Goal: Find specific page/section: Find specific page/section

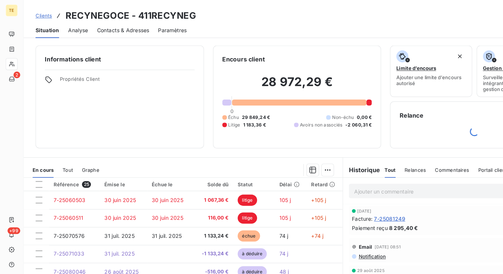
scroll to position [116, 0]
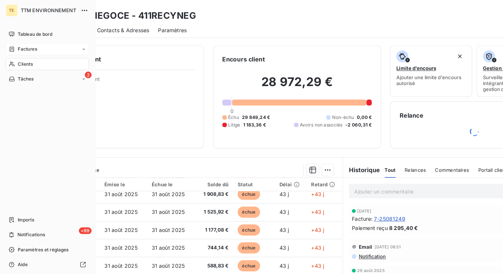
click at [19, 42] on span "Factures" at bounding box center [24, 43] width 17 height 6
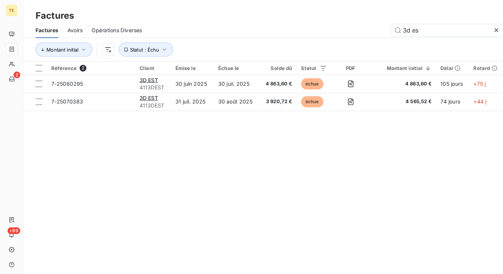
drag, startPoint x: 379, startPoint y: 28, endPoint x: 323, endPoint y: 21, distance: 56.9
click at [323, 22] on div "3d es Actions" at bounding box center [312, 26] width 359 height 11
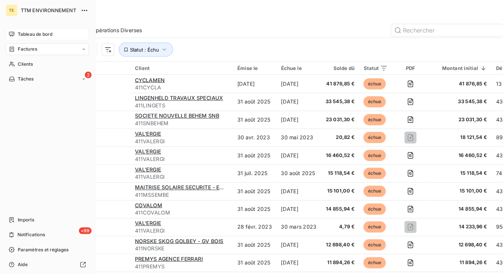
click at [14, 29] on div "Tableau de bord" at bounding box center [41, 30] width 73 height 11
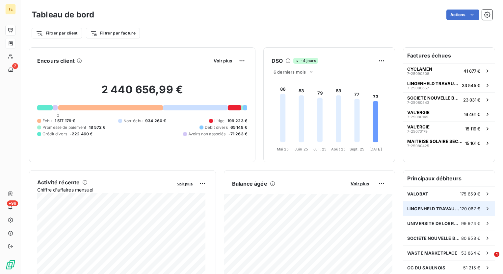
scroll to position [1, 0]
